Goal: Find specific page/section: Find specific page/section

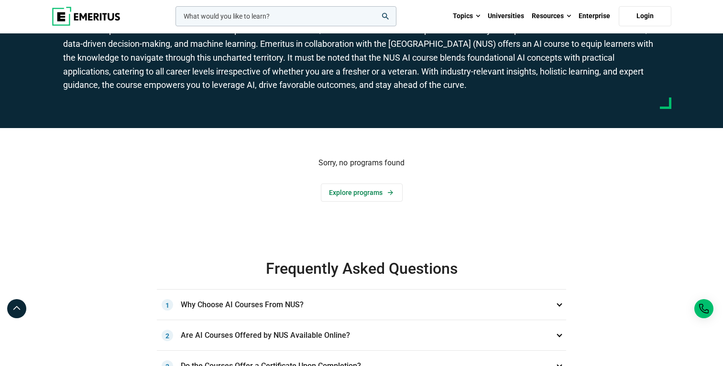
scroll to position [91, 0]
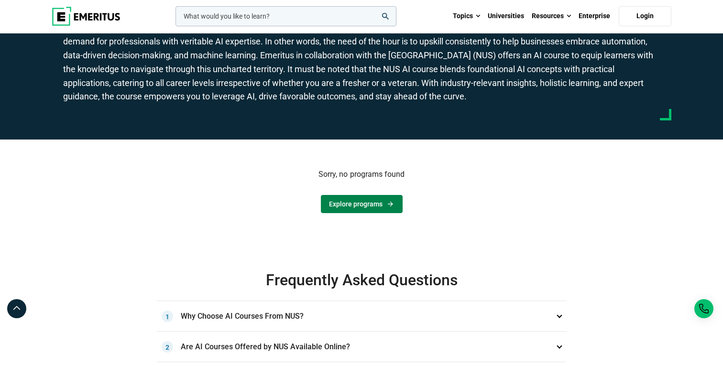
click at [363, 204] on link "Explore programs" at bounding box center [362, 204] width 82 height 18
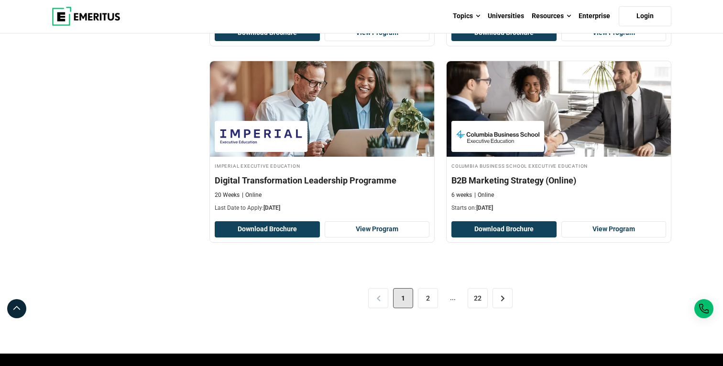
scroll to position [1962, 0]
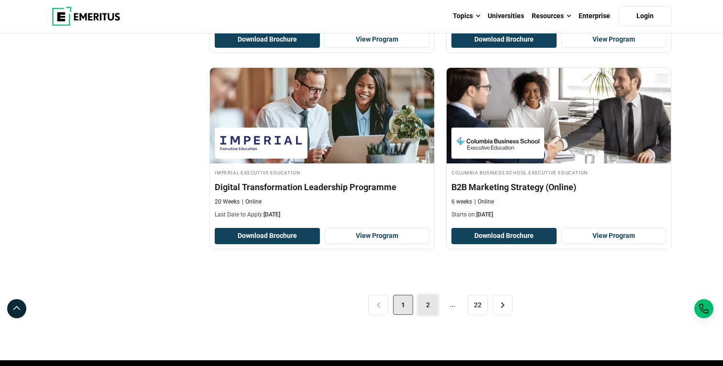
click at [429, 295] on link "2" at bounding box center [428, 305] width 20 height 20
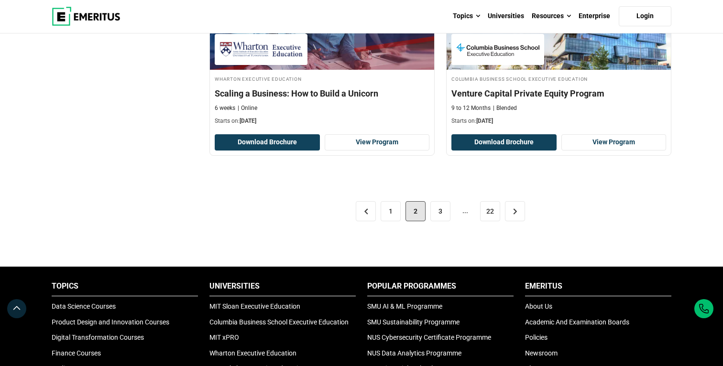
scroll to position [2013, 0]
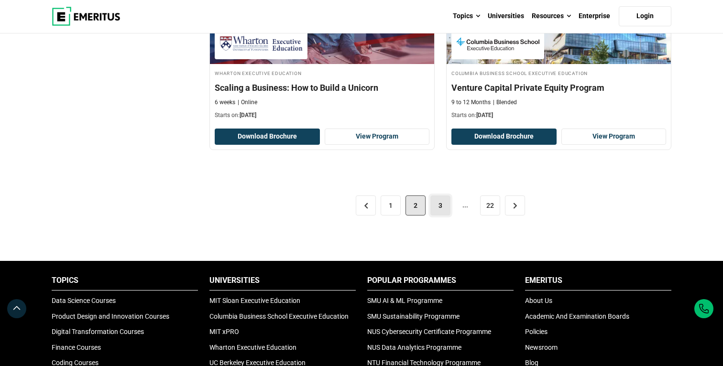
click at [436, 205] on link "3" at bounding box center [440, 206] width 20 height 20
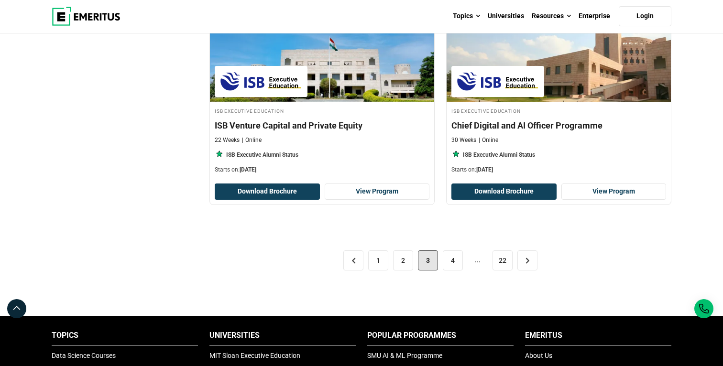
scroll to position [2032, 0]
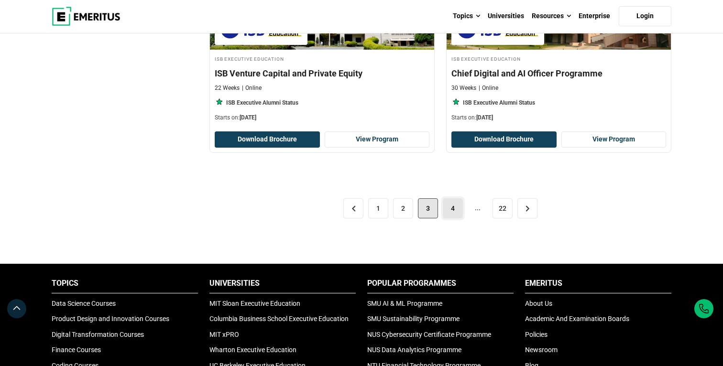
click at [451, 210] on link "4" at bounding box center [453, 208] width 20 height 20
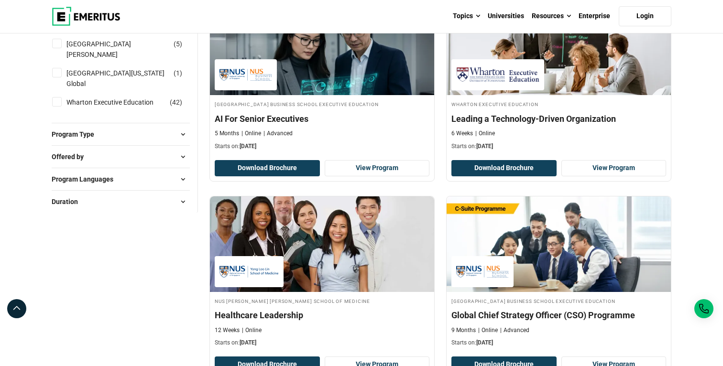
scroll to position [1193, 0]
